Goal: Task Accomplishment & Management: Complete application form

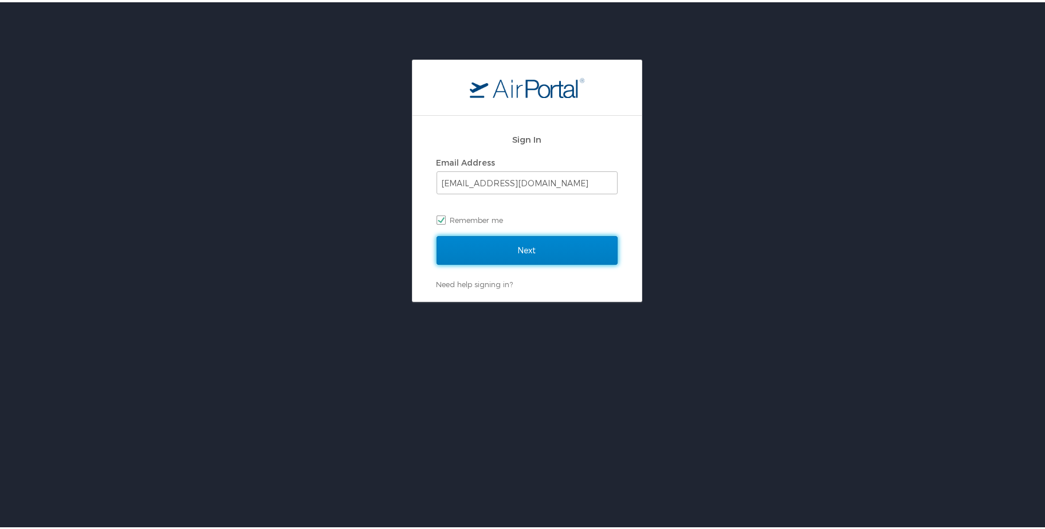
click at [523, 253] on input "Next" at bounding box center [527, 248] width 181 height 29
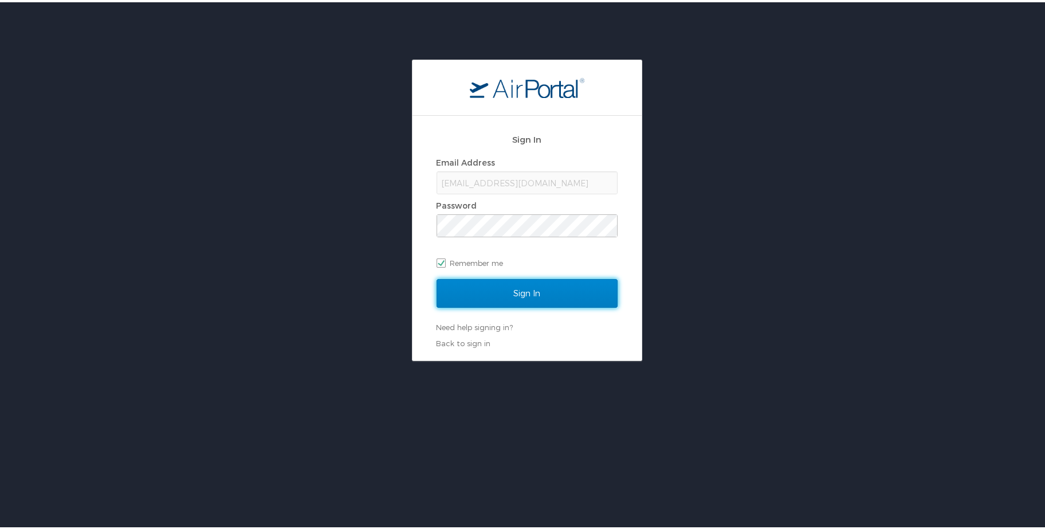
click at [527, 285] on input "Sign In" at bounding box center [527, 291] width 181 height 29
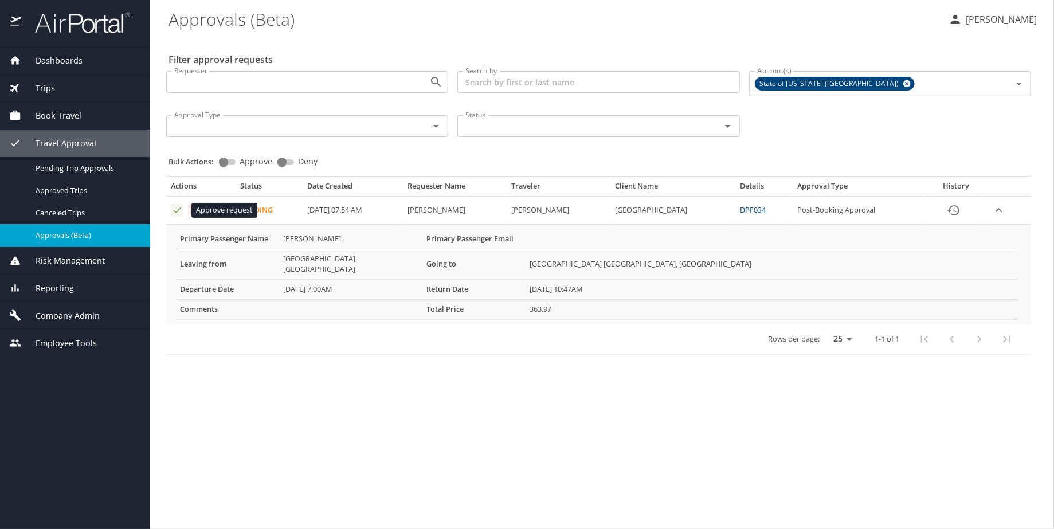
click at [176, 211] on icon "Approval table" at bounding box center [177, 210] width 11 height 11
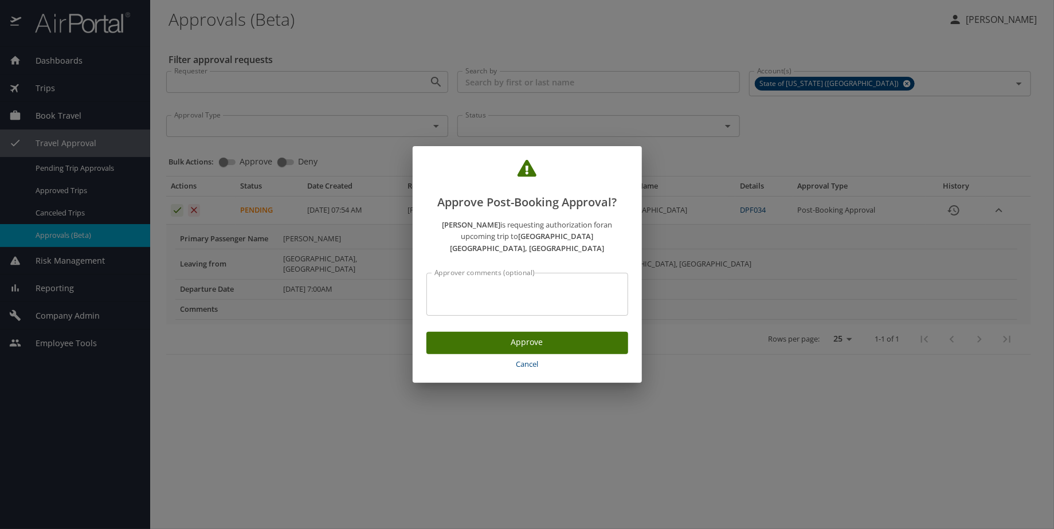
click at [528, 332] on button "Approve" at bounding box center [527, 343] width 202 height 22
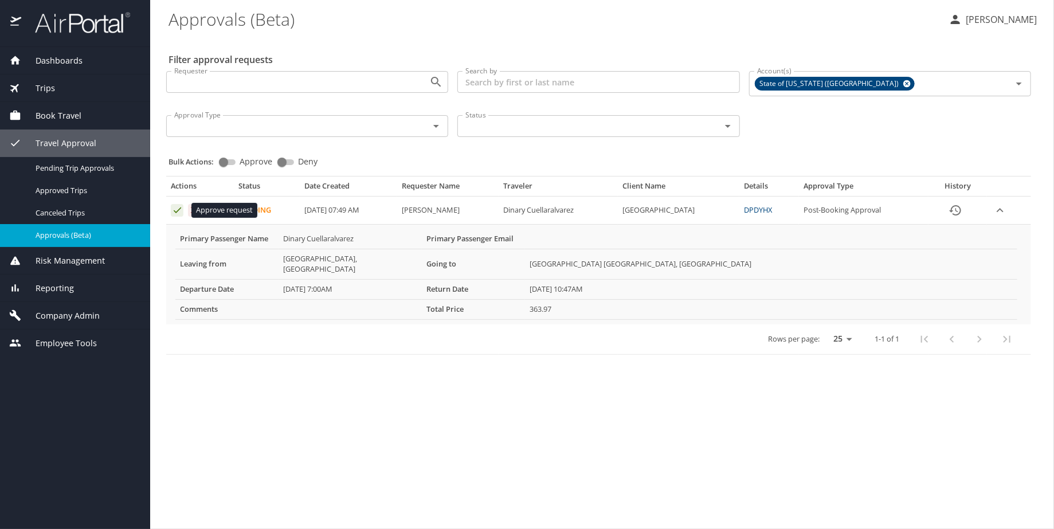
click at [175, 207] on icon "Approval table" at bounding box center [177, 210] width 11 height 11
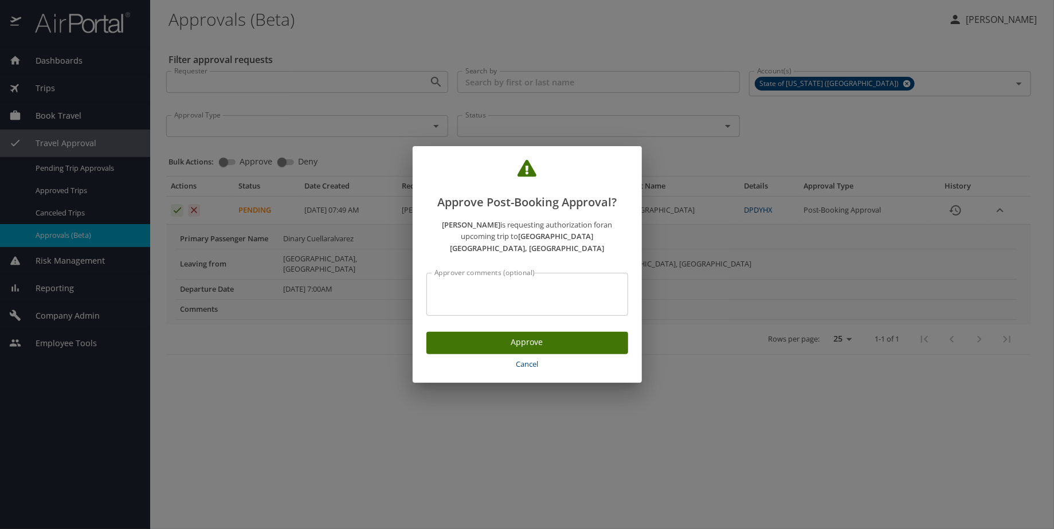
click at [540, 335] on span "Approve" at bounding box center [527, 342] width 183 height 14
